Goal: Navigation & Orientation: Find specific page/section

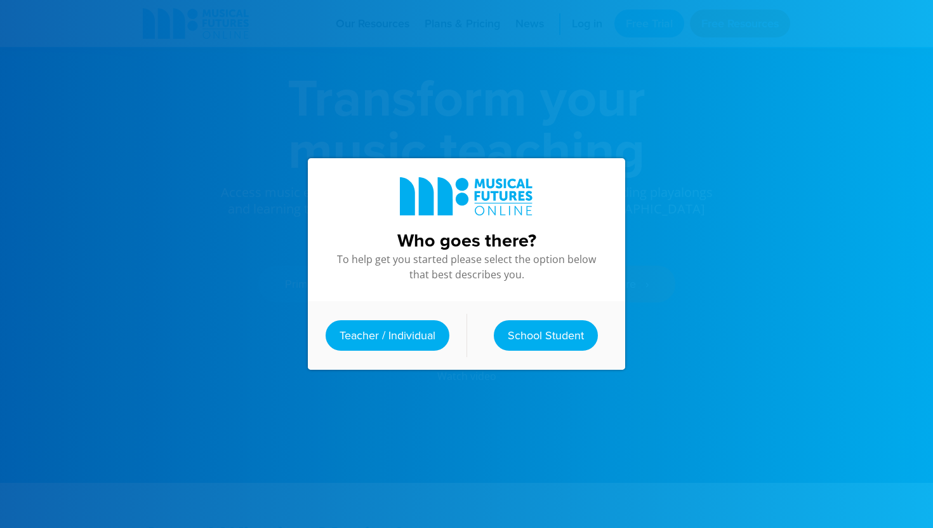
scroll to position [51, 0]
click at [521, 335] on link "School Student" at bounding box center [546, 335] width 104 height 30
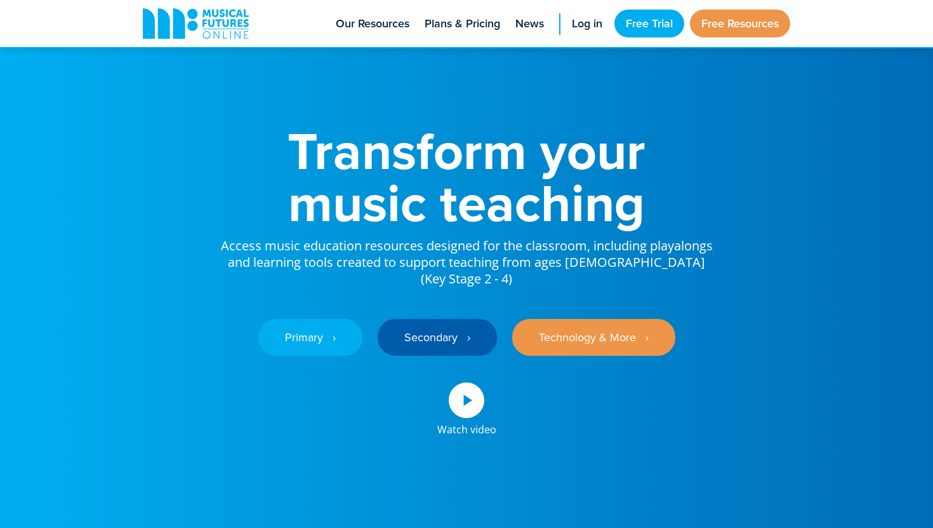
scroll to position [51, 0]
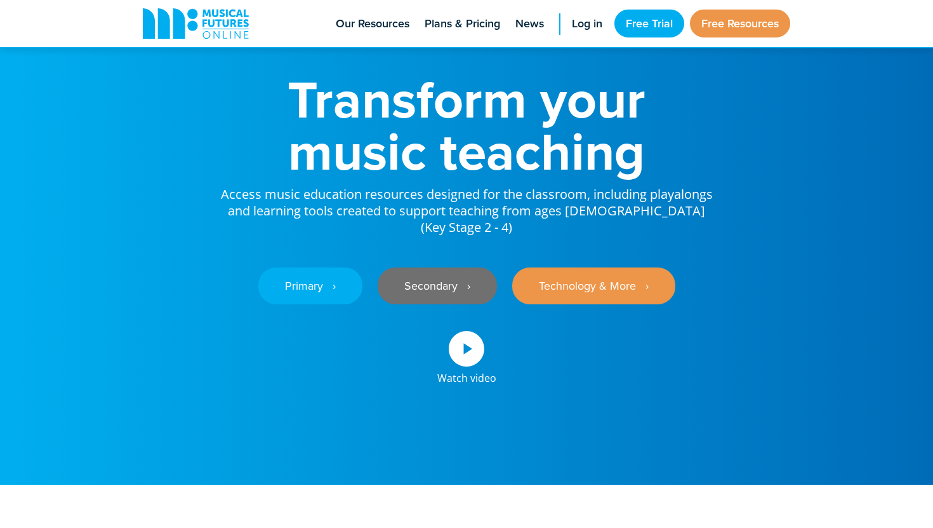
click at [448, 272] on link "Secondary ‎‏‏‎ ‎ ›" at bounding box center [437, 285] width 119 height 37
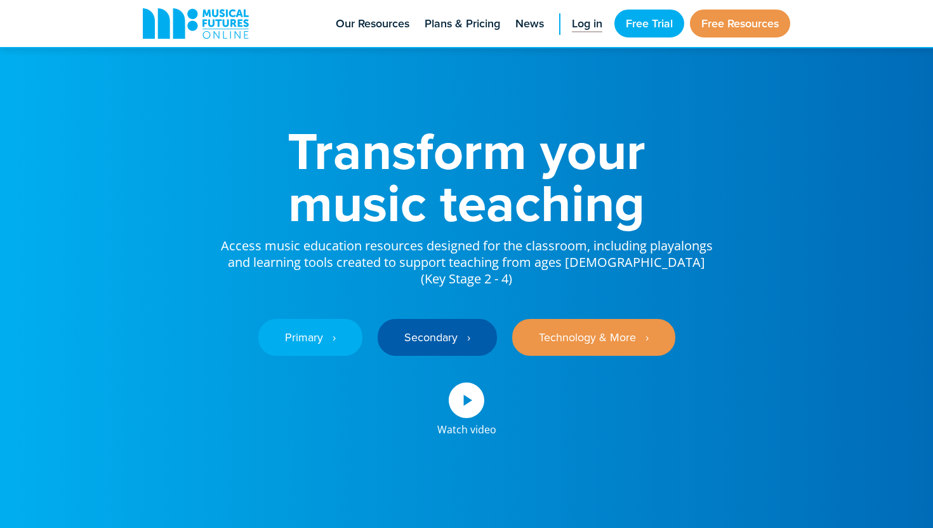
click at [584, 28] on span "Log in" at bounding box center [587, 23] width 30 height 17
